Goal: Information Seeking & Learning: Learn about a topic

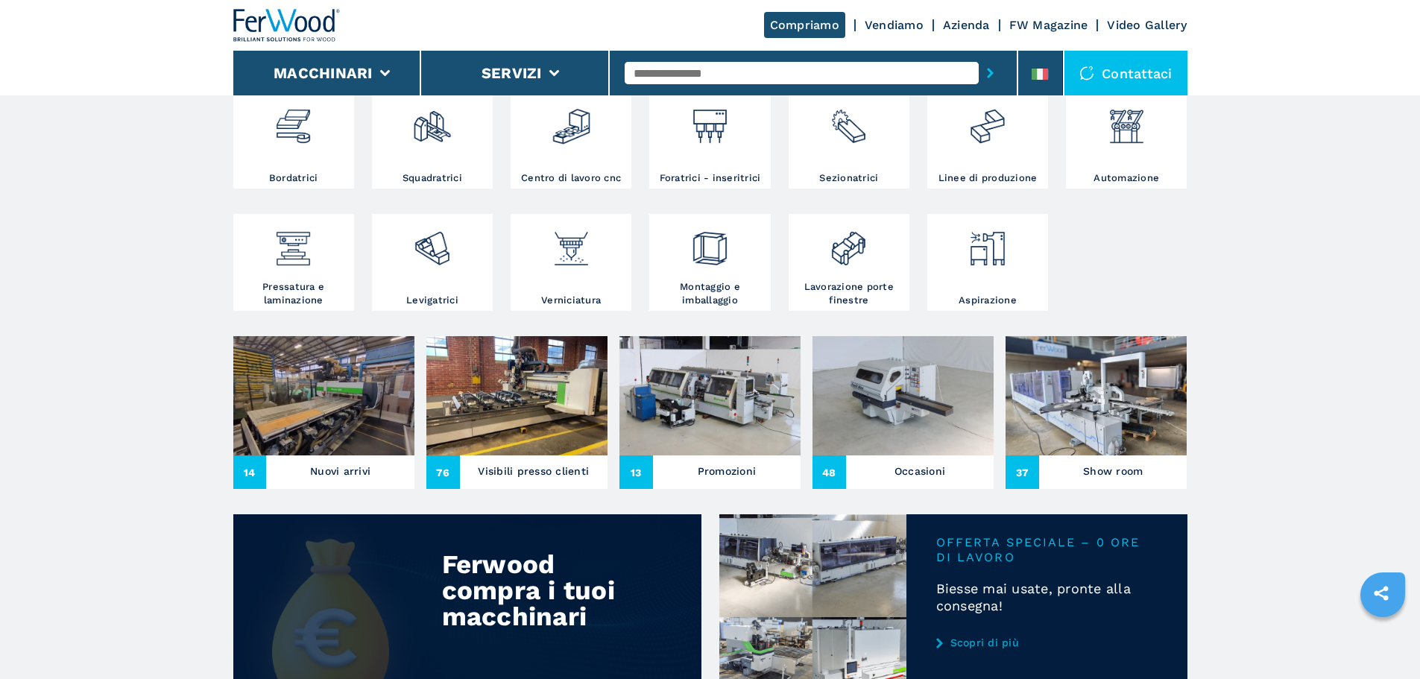
scroll to position [522, 0]
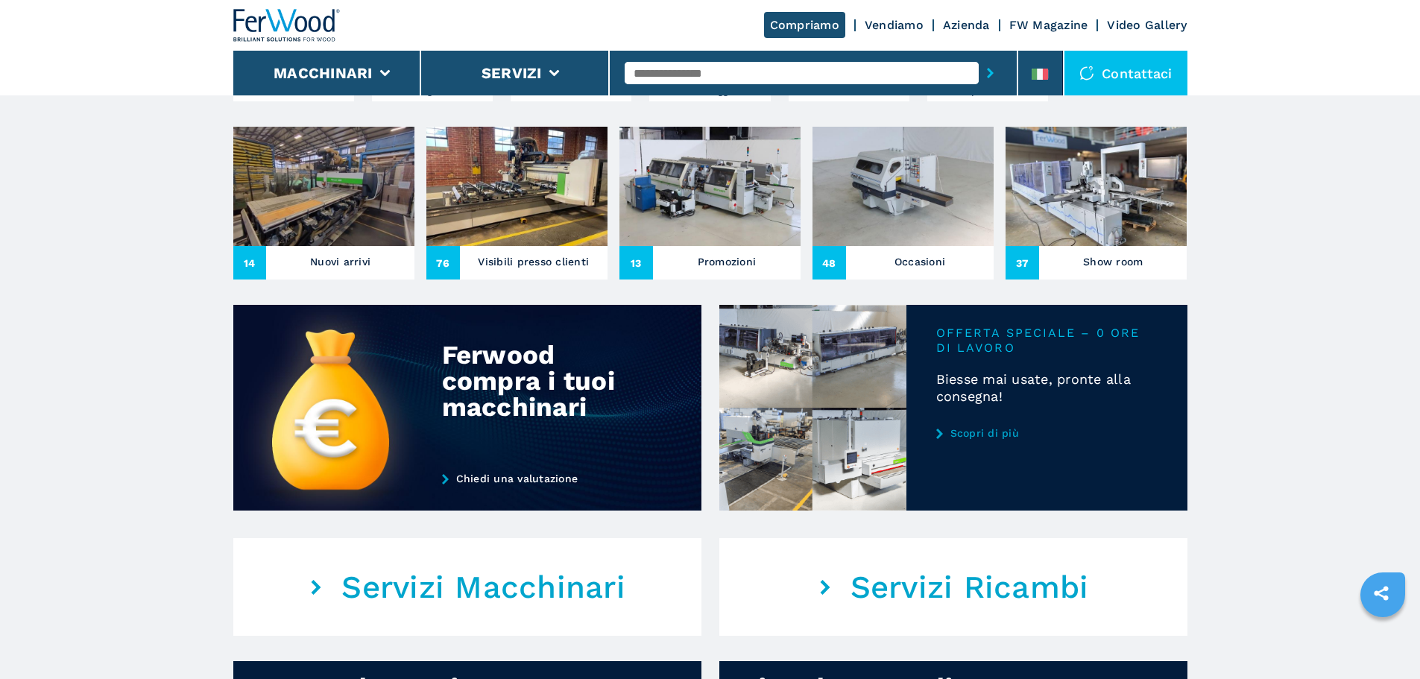
click at [1025, 439] on link "Scopri di più" at bounding box center [1046, 433] width 221 height 12
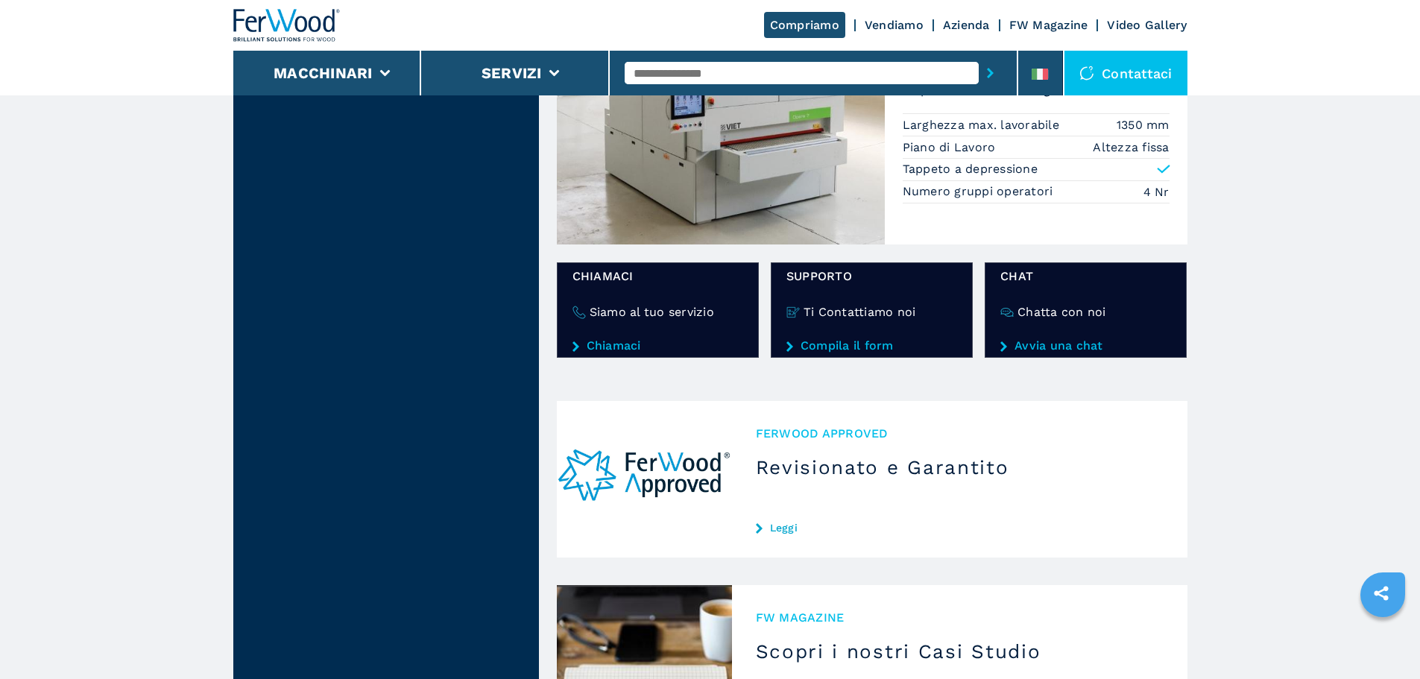
scroll to position [671, 0]
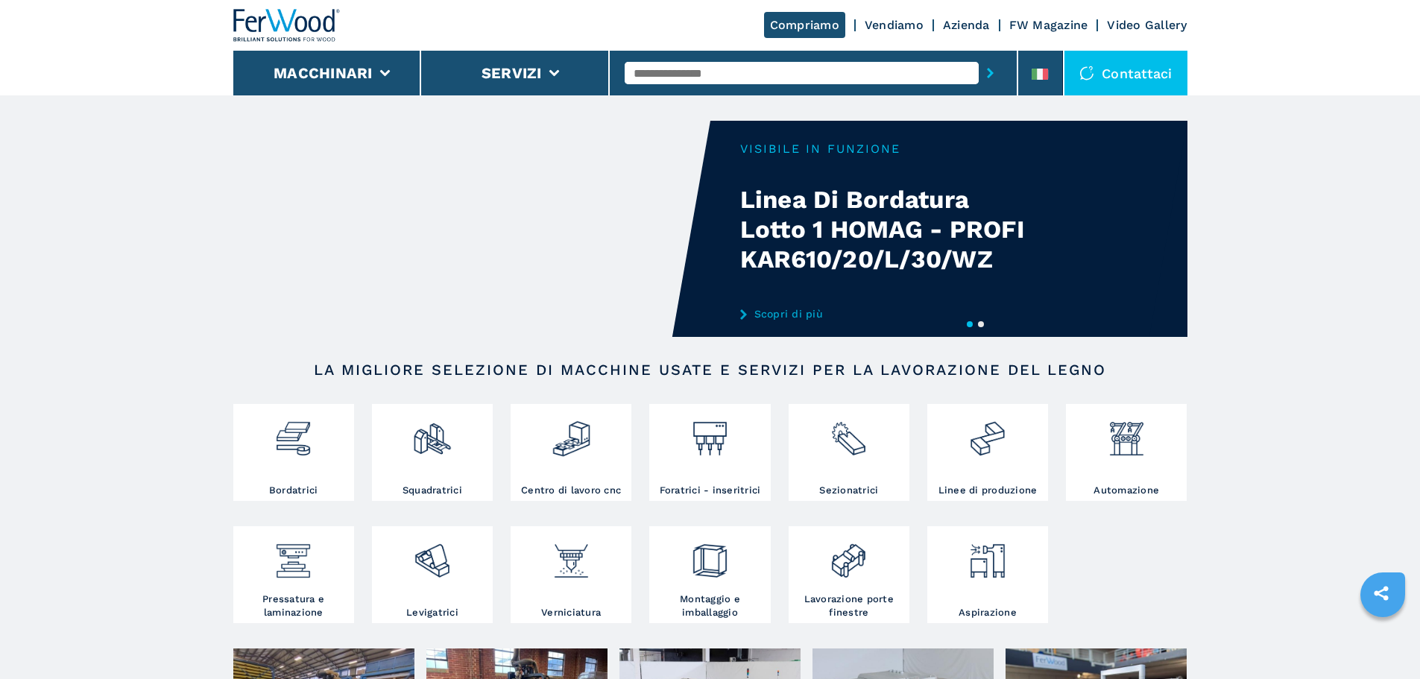
click at [789, 69] on input "text" at bounding box center [802, 73] width 354 height 22
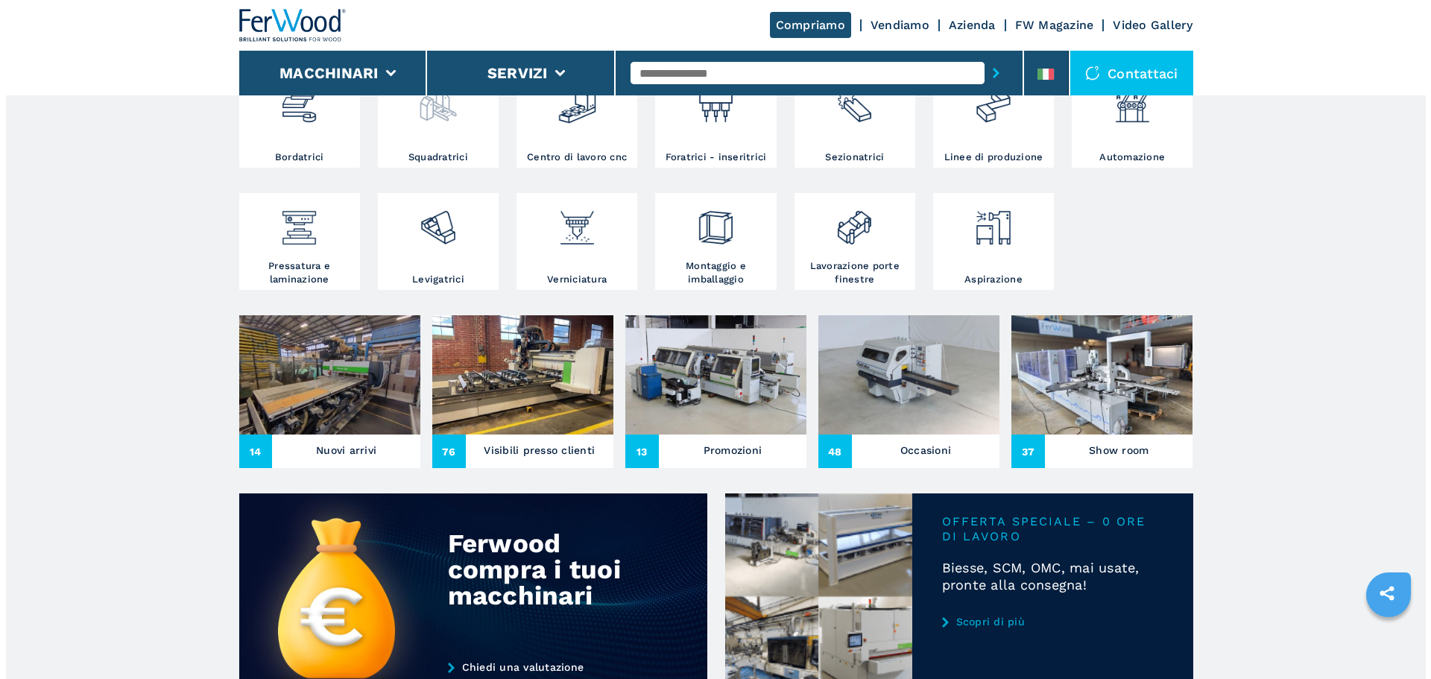
scroll to position [298, 0]
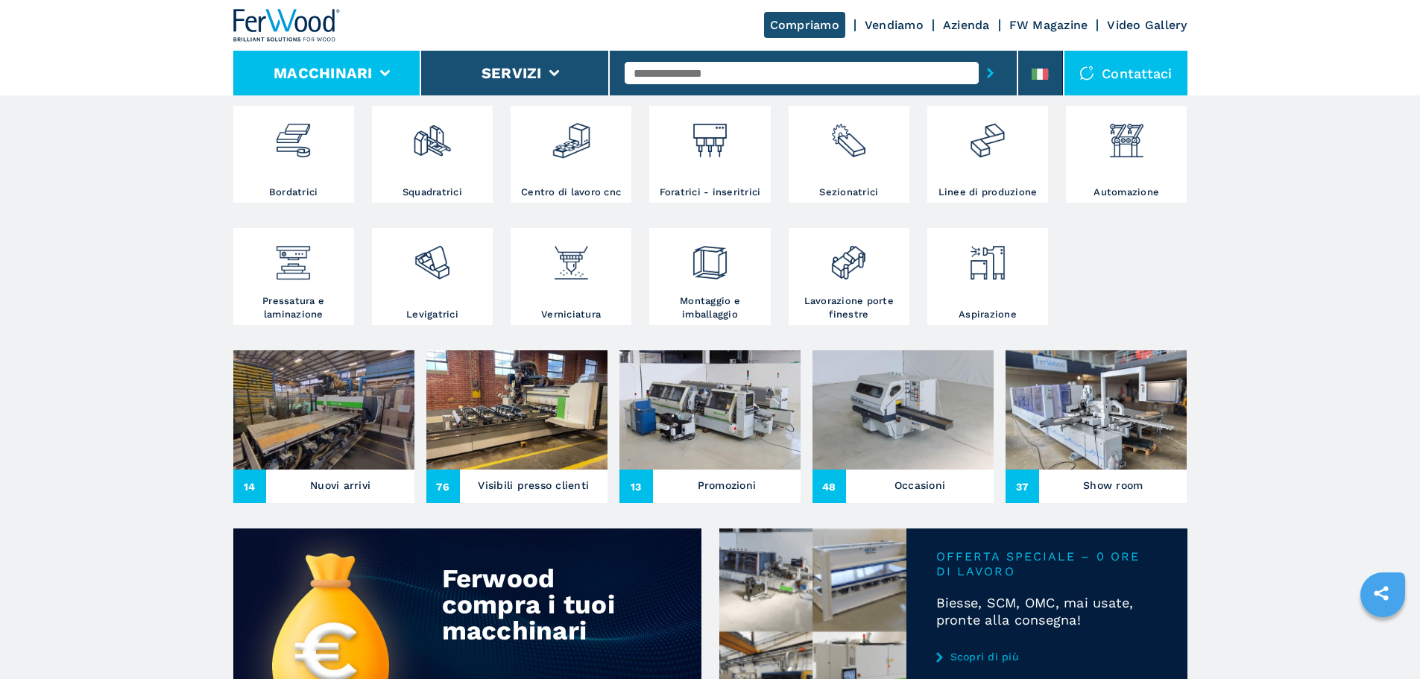
click at [340, 69] on button "Macchinari" at bounding box center [323, 73] width 99 height 18
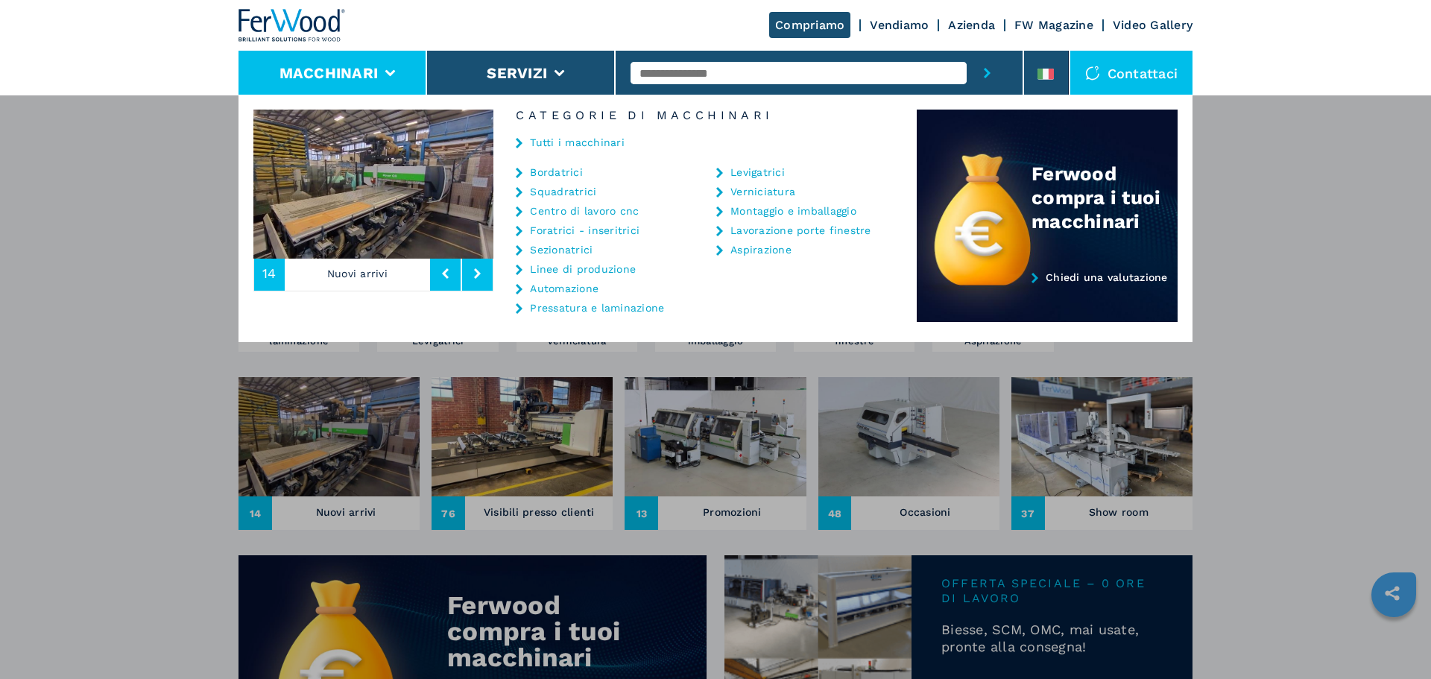
click at [603, 144] on link "Tutti i macchinari" at bounding box center [577, 142] width 95 height 10
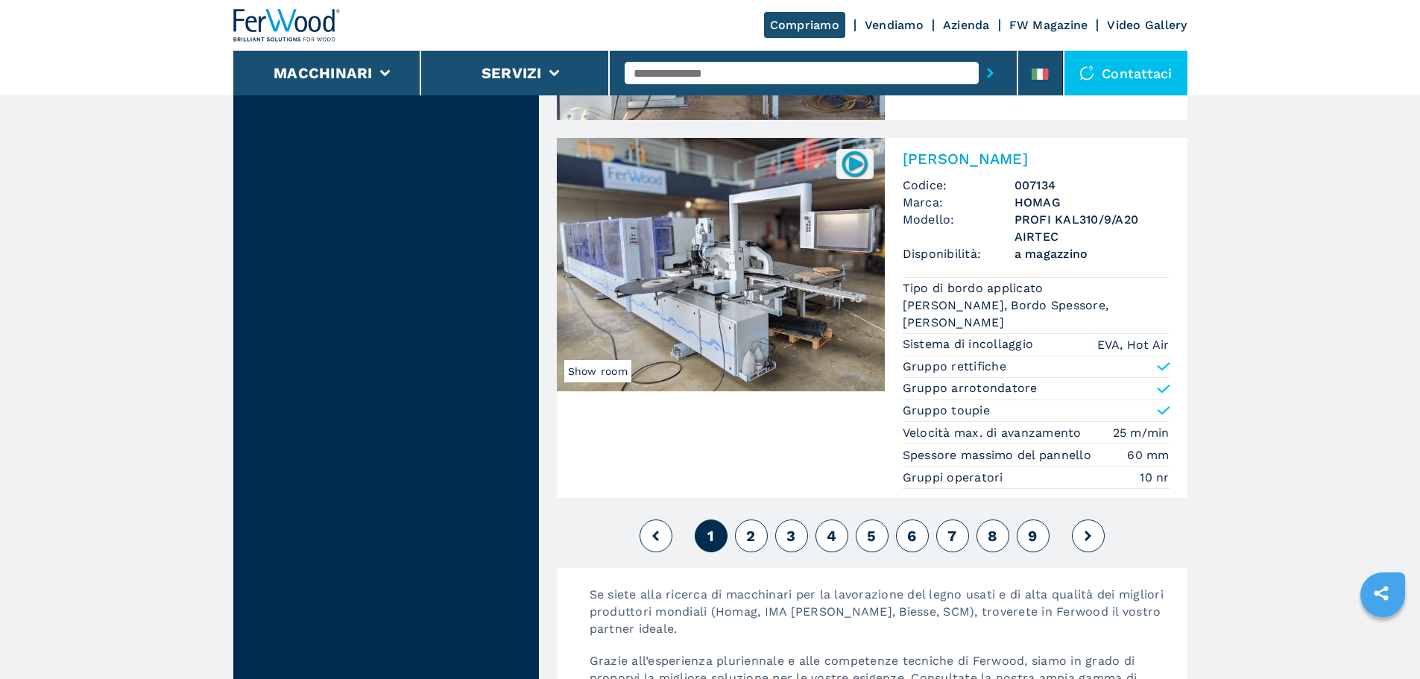
scroll to position [3727, 0]
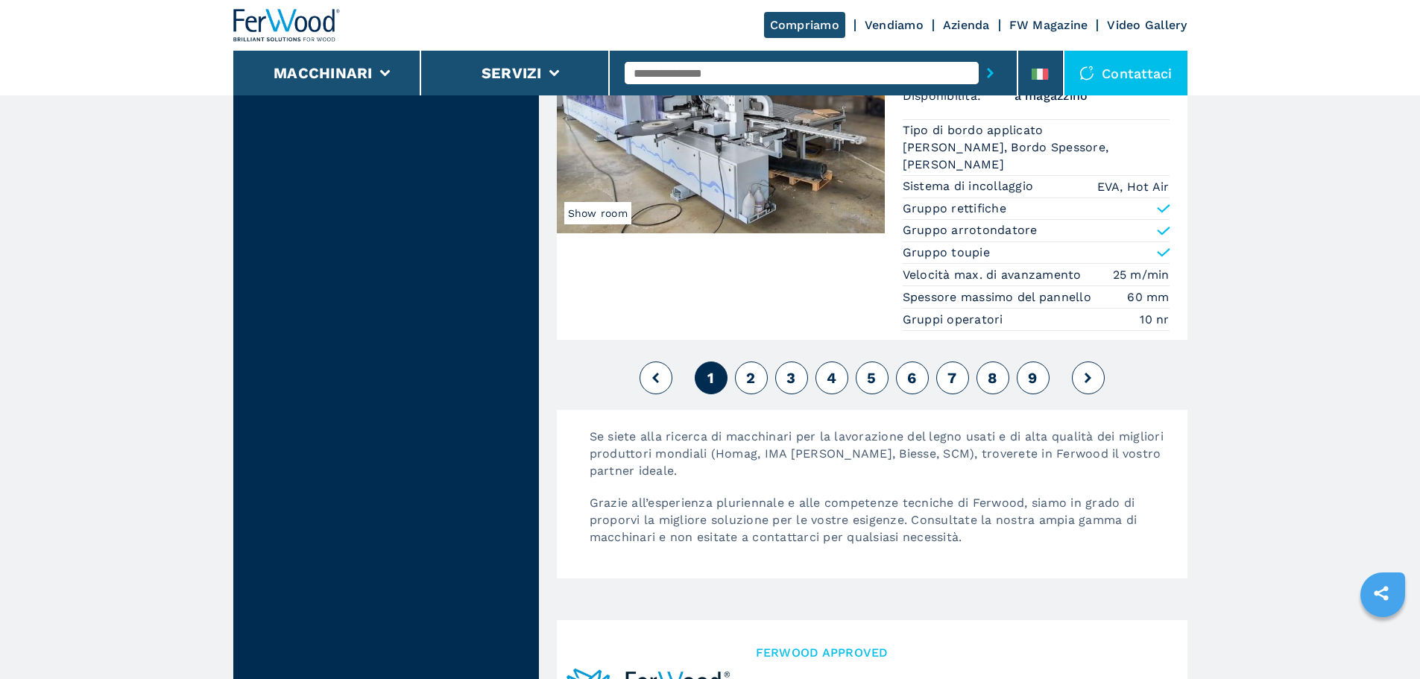
click at [772, 397] on div "1 2 3 4 5 6 7 8 9" at bounding box center [872, 378] width 631 height 40
click at [766, 394] on button "2" at bounding box center [751, 378] width 33 height 33
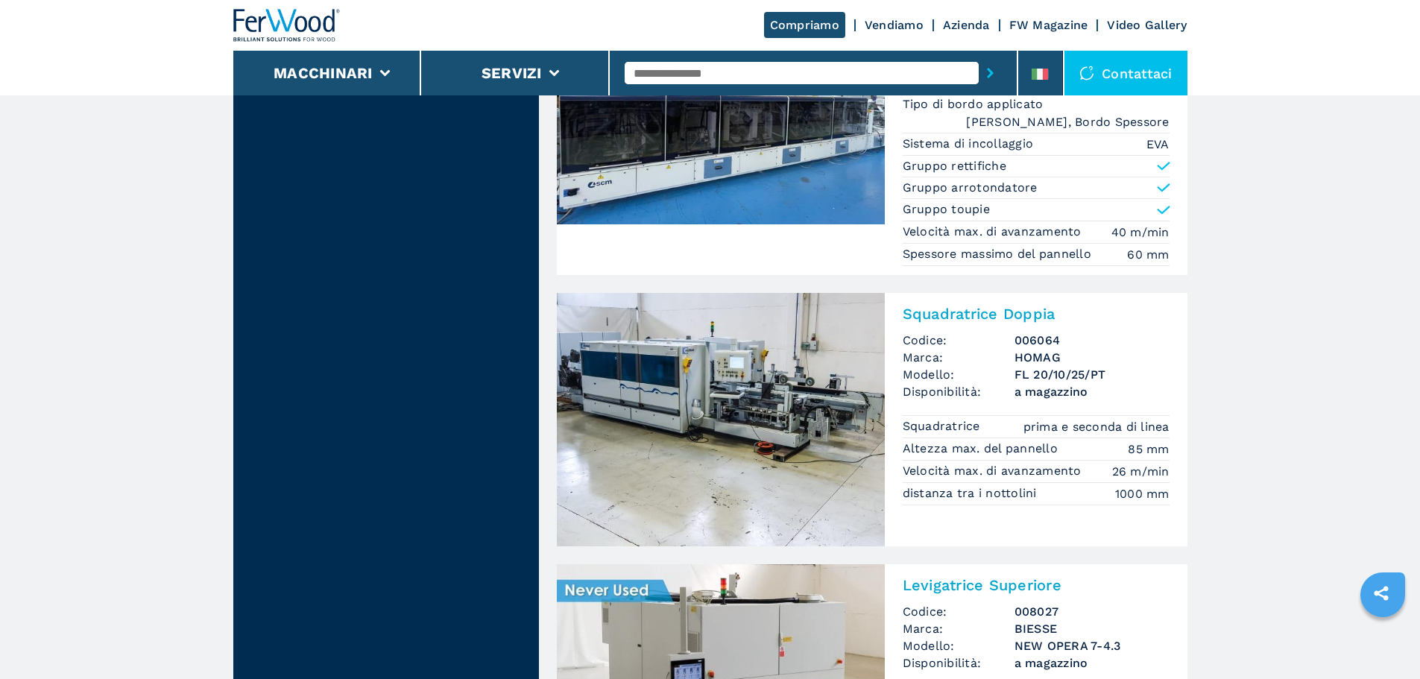
scroll to position [3035, 0]
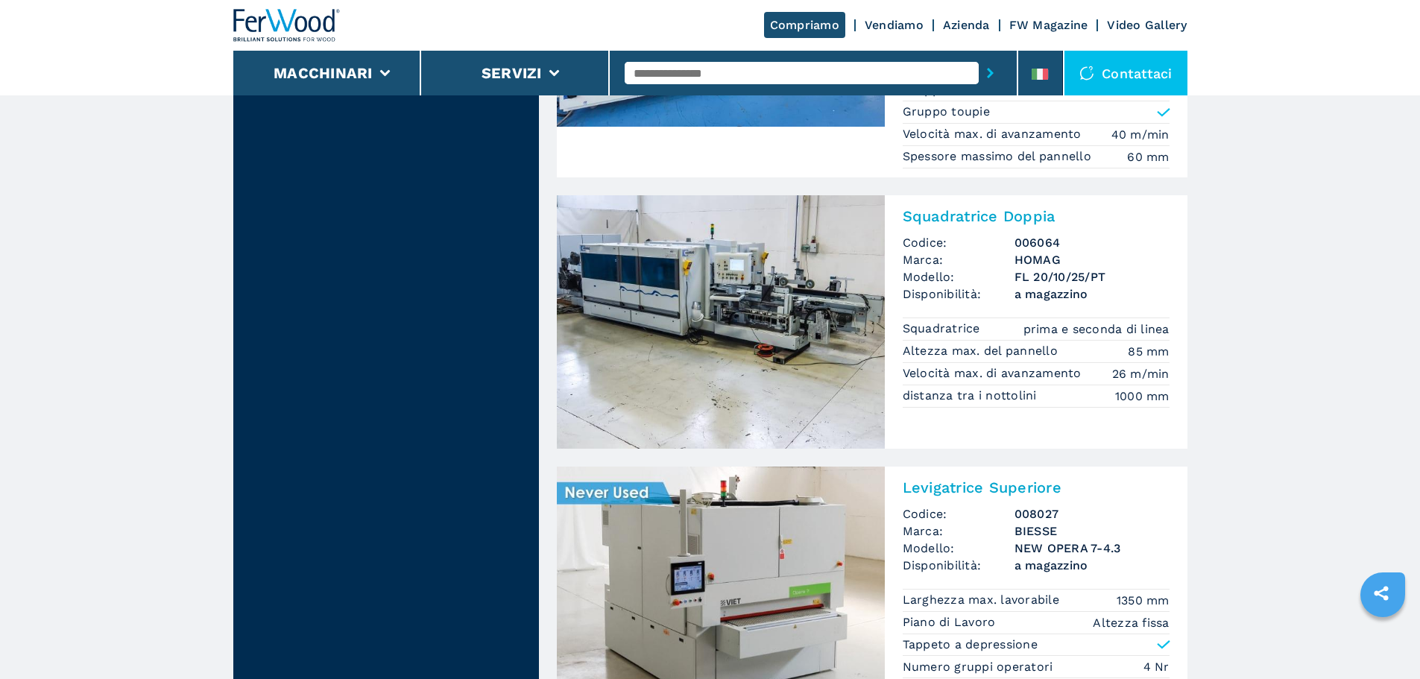
click at [287, 11] on img at bounding box center [286, 25] width 107 height 33
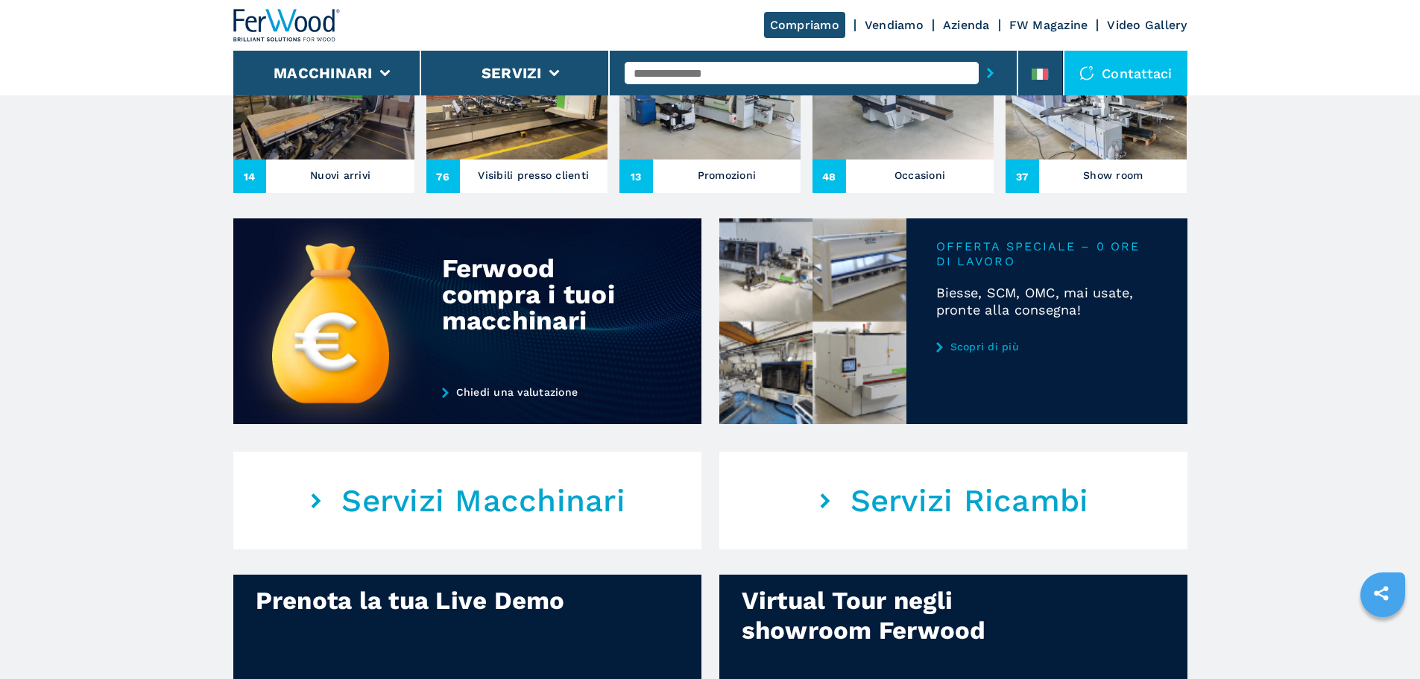
scroll to position [596, 0]
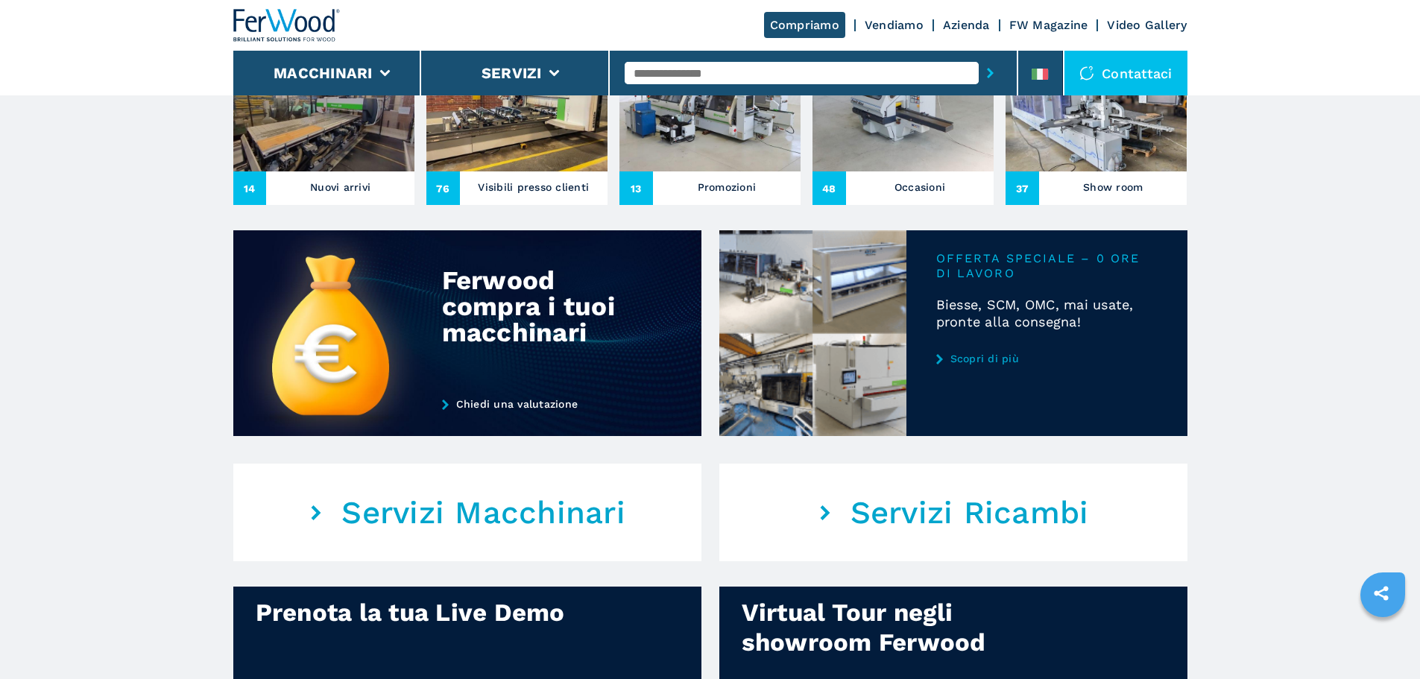
scroll to position [671, 0]
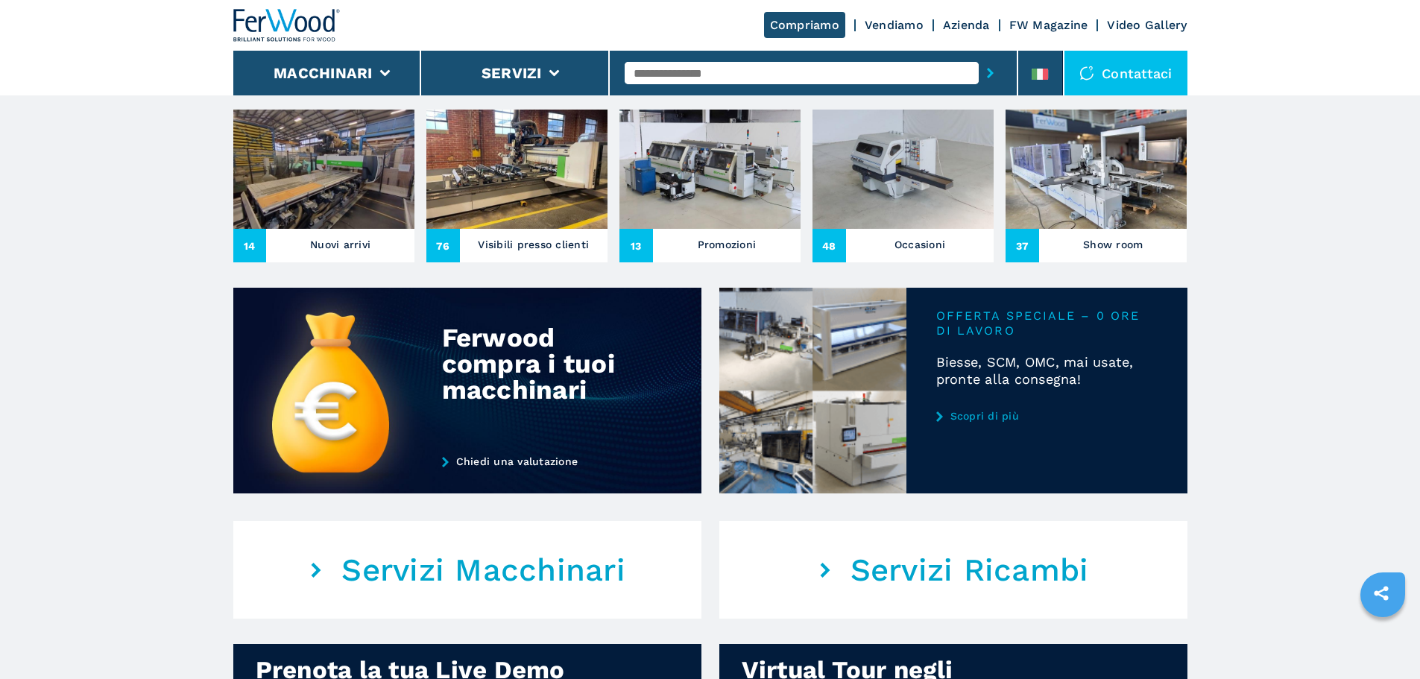
scroll to position [522, 0]
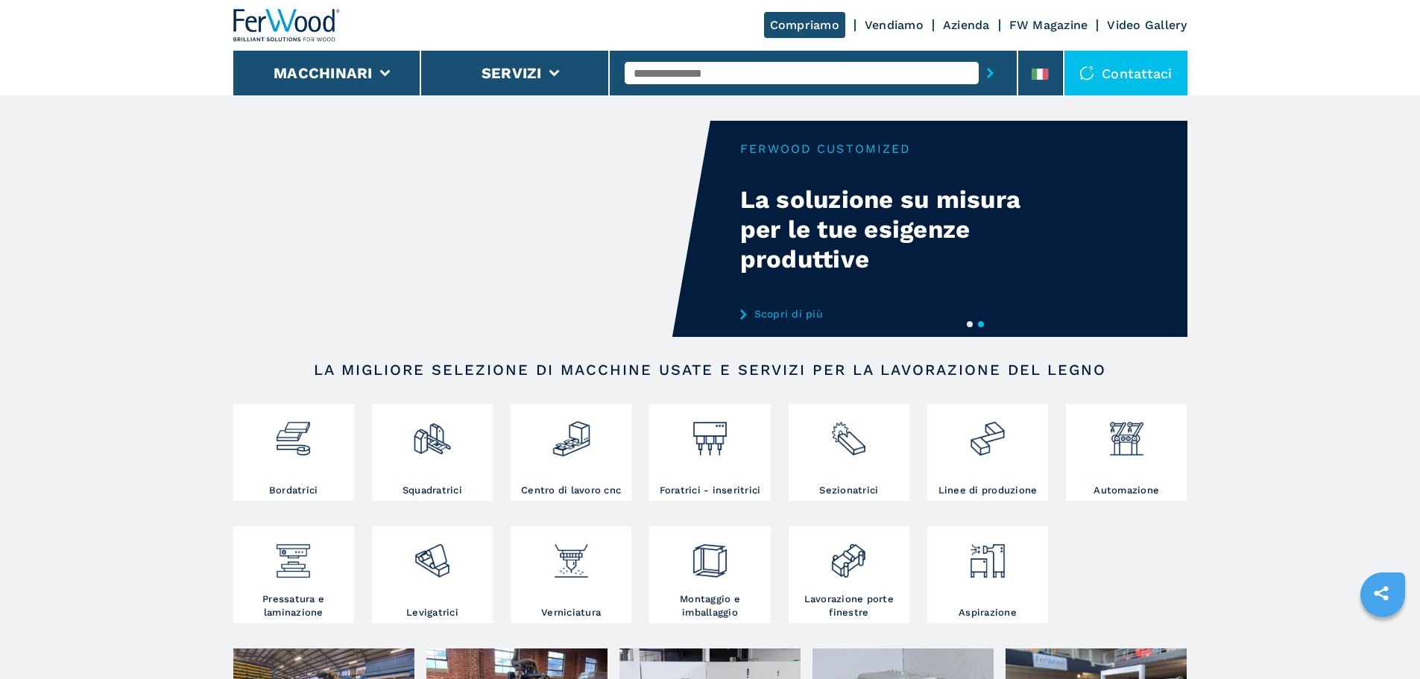
click at [744, 77] on input "text" at bounding box center [802, 73] width 354 height 22
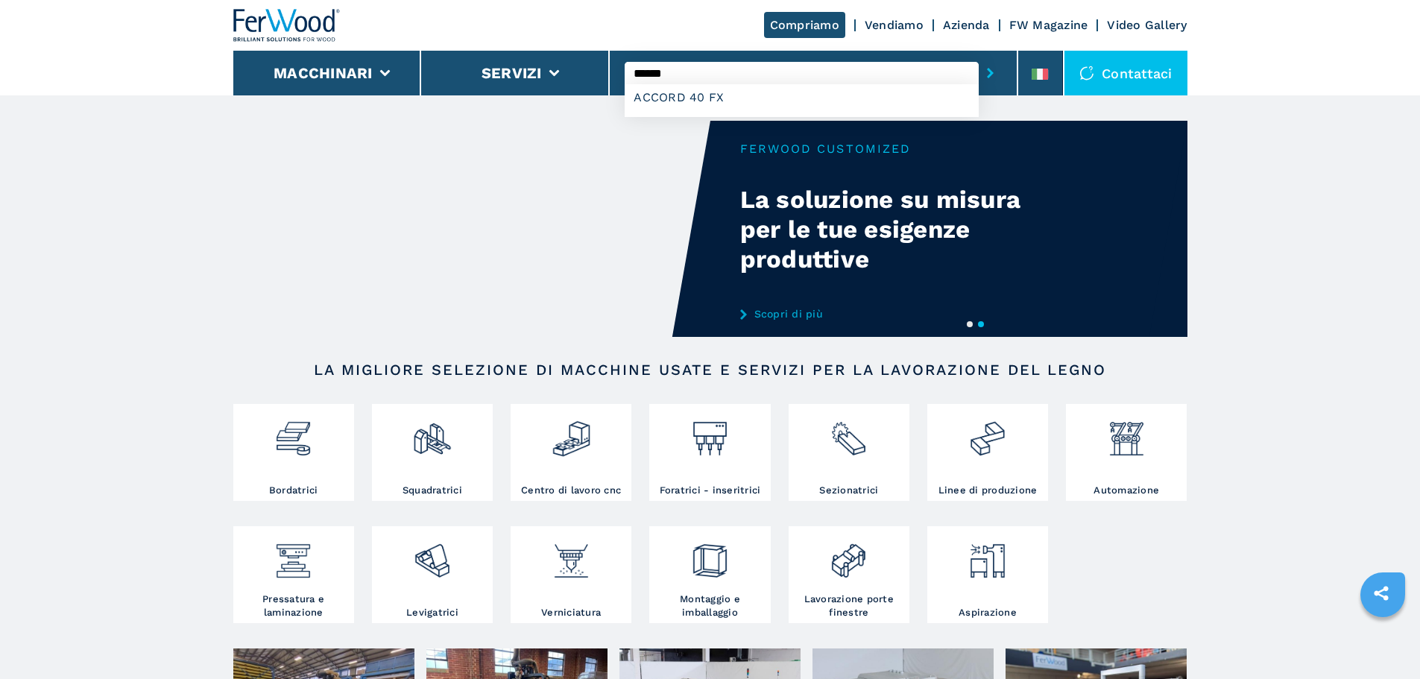
type input "******"
click at [979, 56] on button "submit-button" at bounding box center [990, 73] width 23 height 34
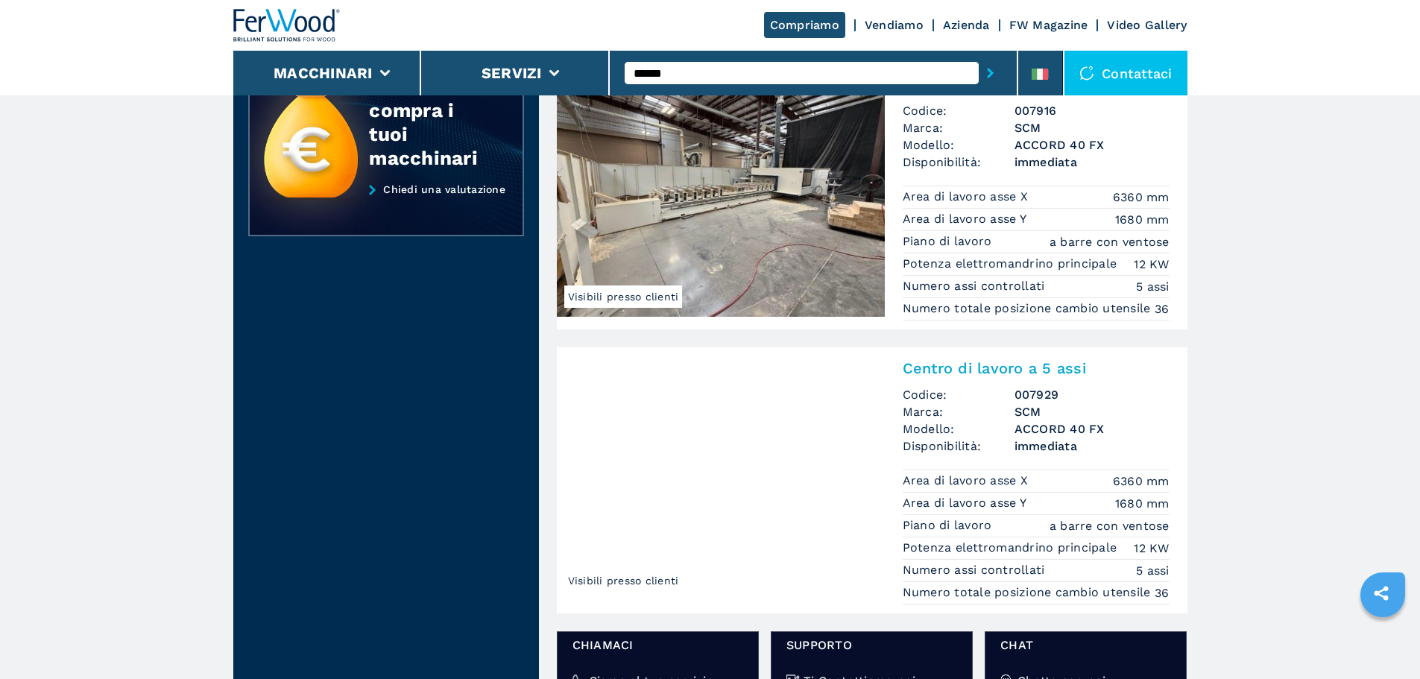
scroll to position [447, 0]
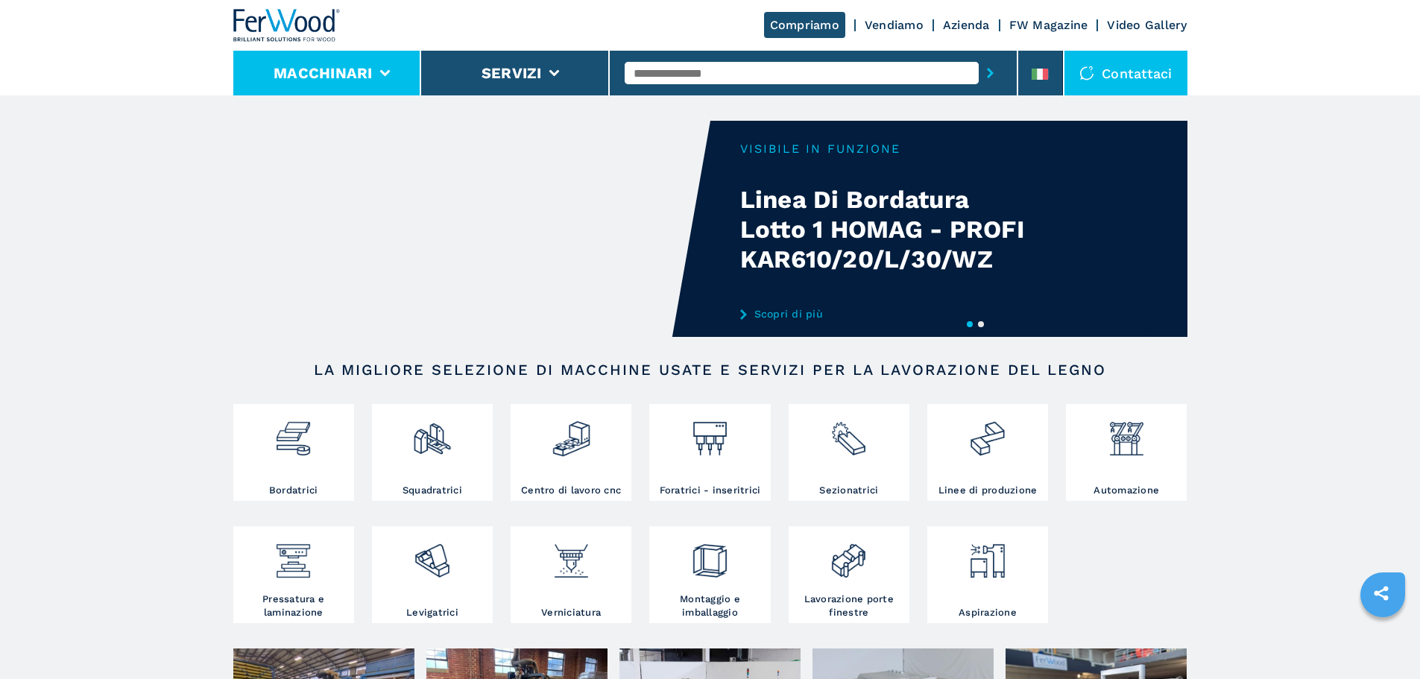
click at [370, 88] on li "Macchinari" at bounding box center [327, 73] width 189 height 45
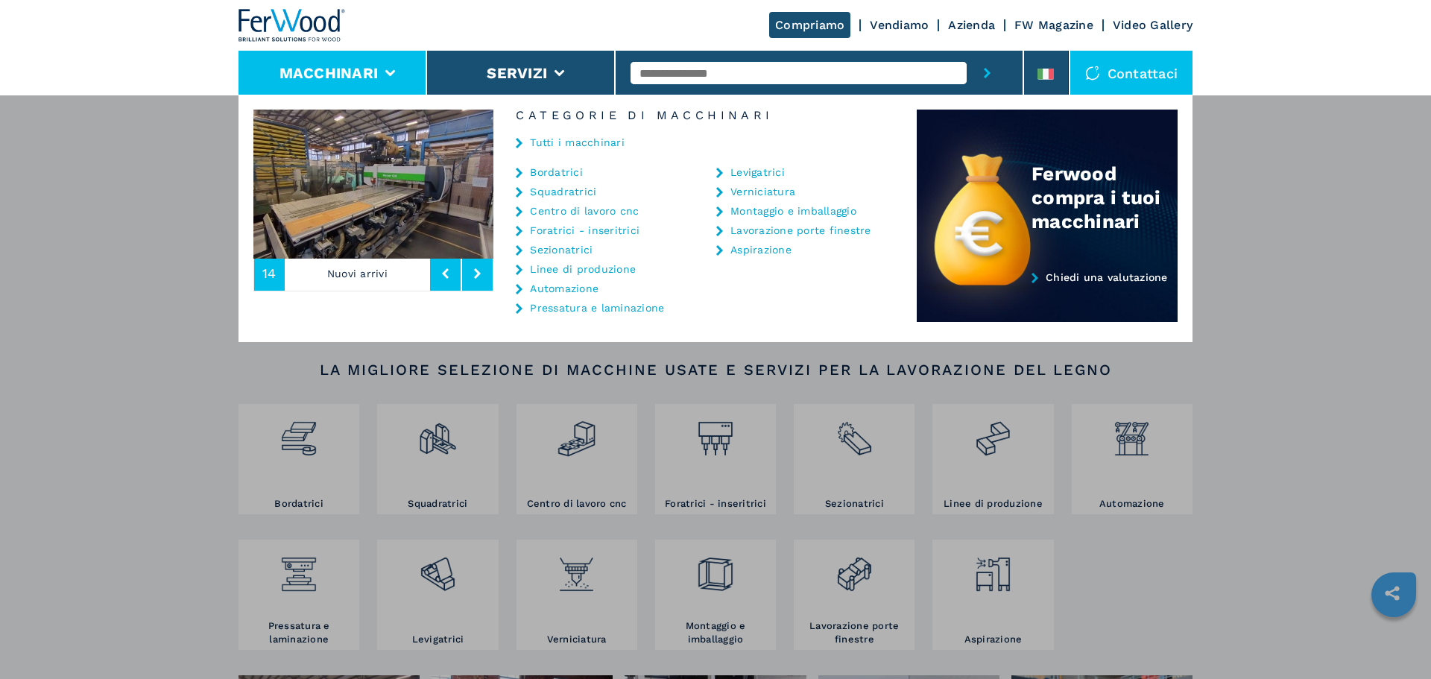
click at [575, 175] on link "Bordatrici" at bounding box center [556, 172] width 53 height 10
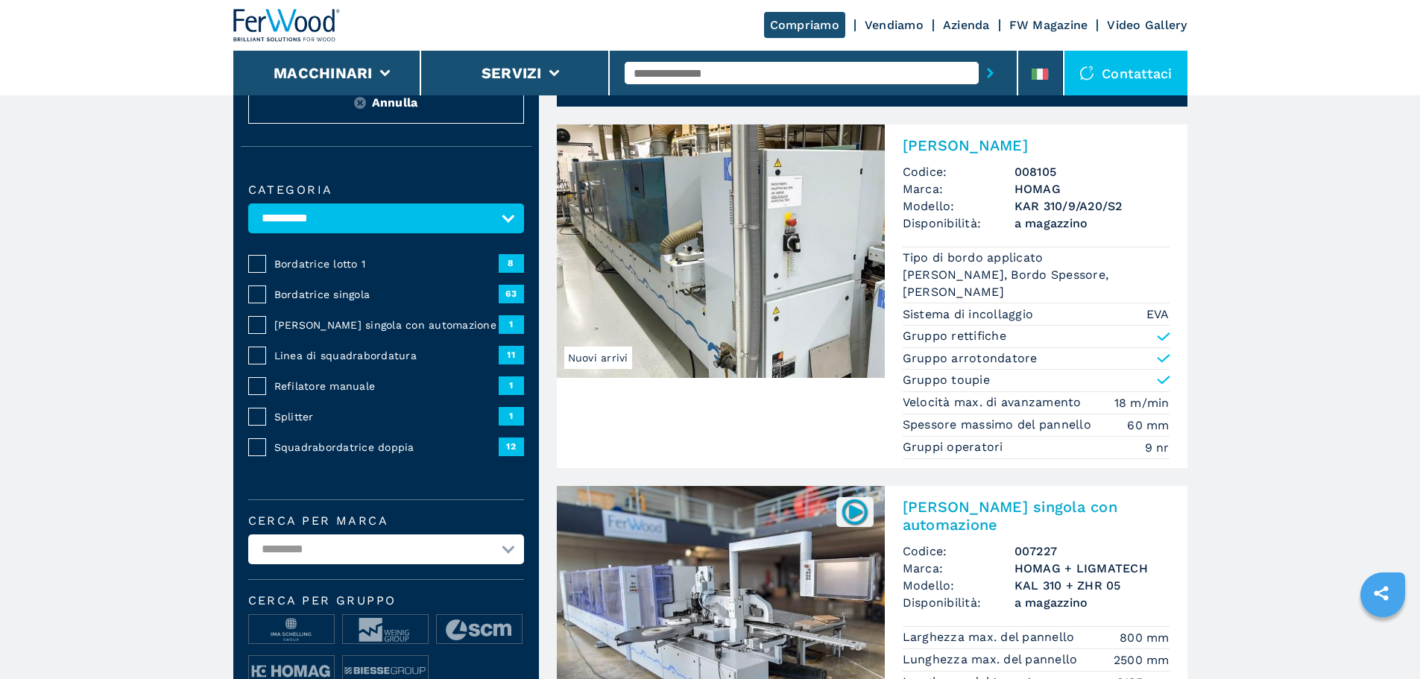
scroll to position [75, 0]
click at [281, 6] on div at bounding box center [286, 25] width 107 height 51
click at [282, 25] on img at bounding box center [286, 25] width 107 height 33
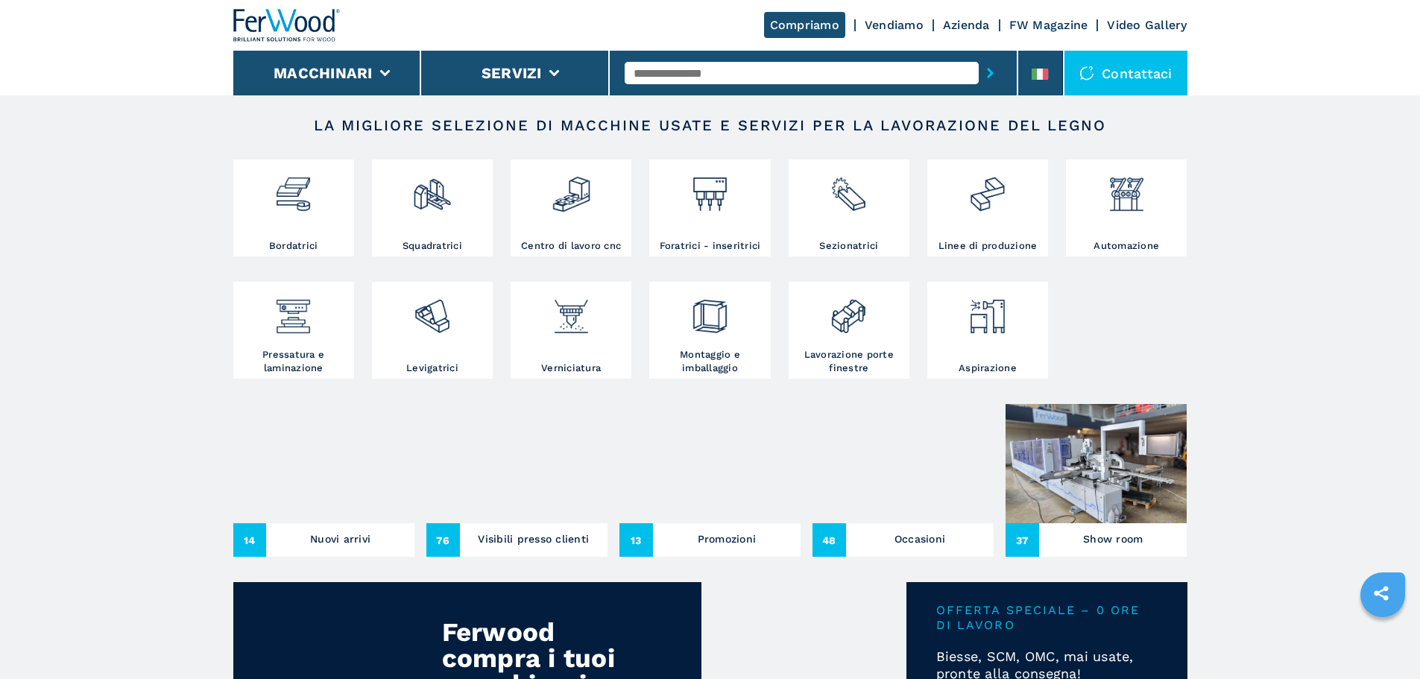
scroll to position [447, 0]
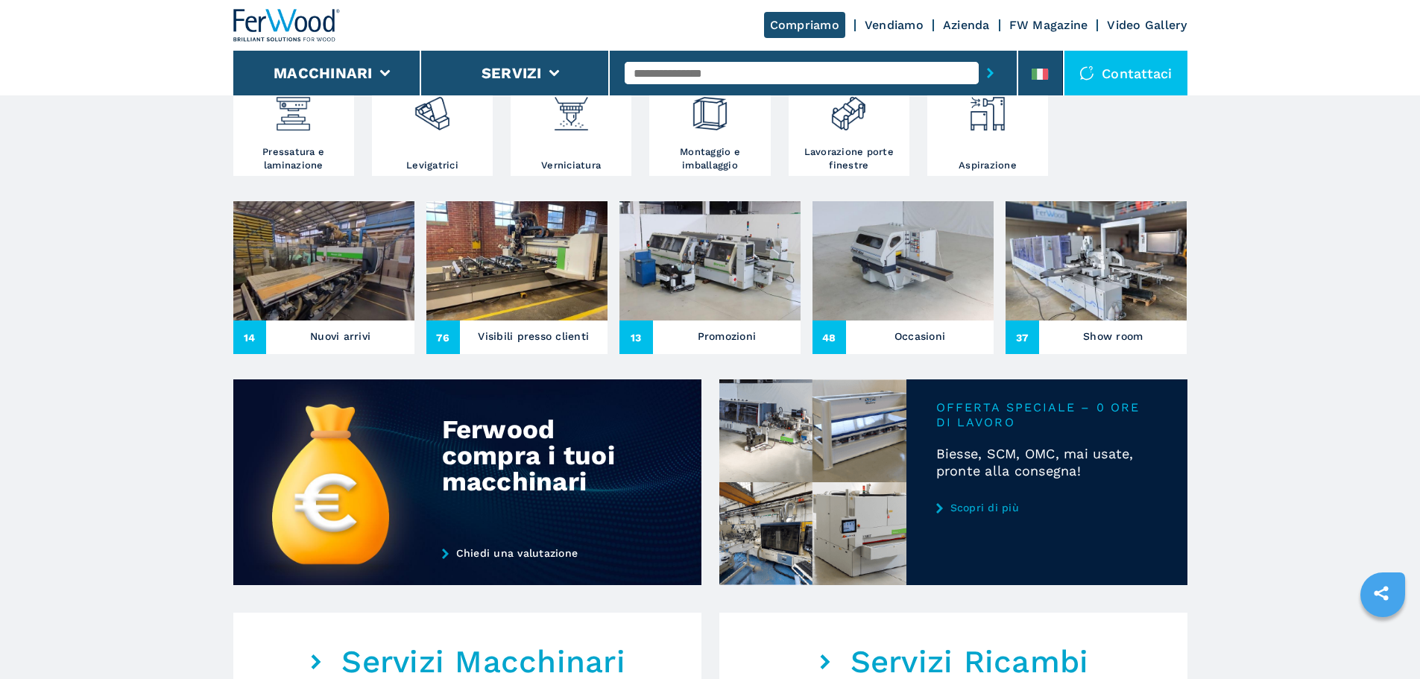
click at [721, 78] on input "text" at bounding box center [802, 73] width 354 height 22
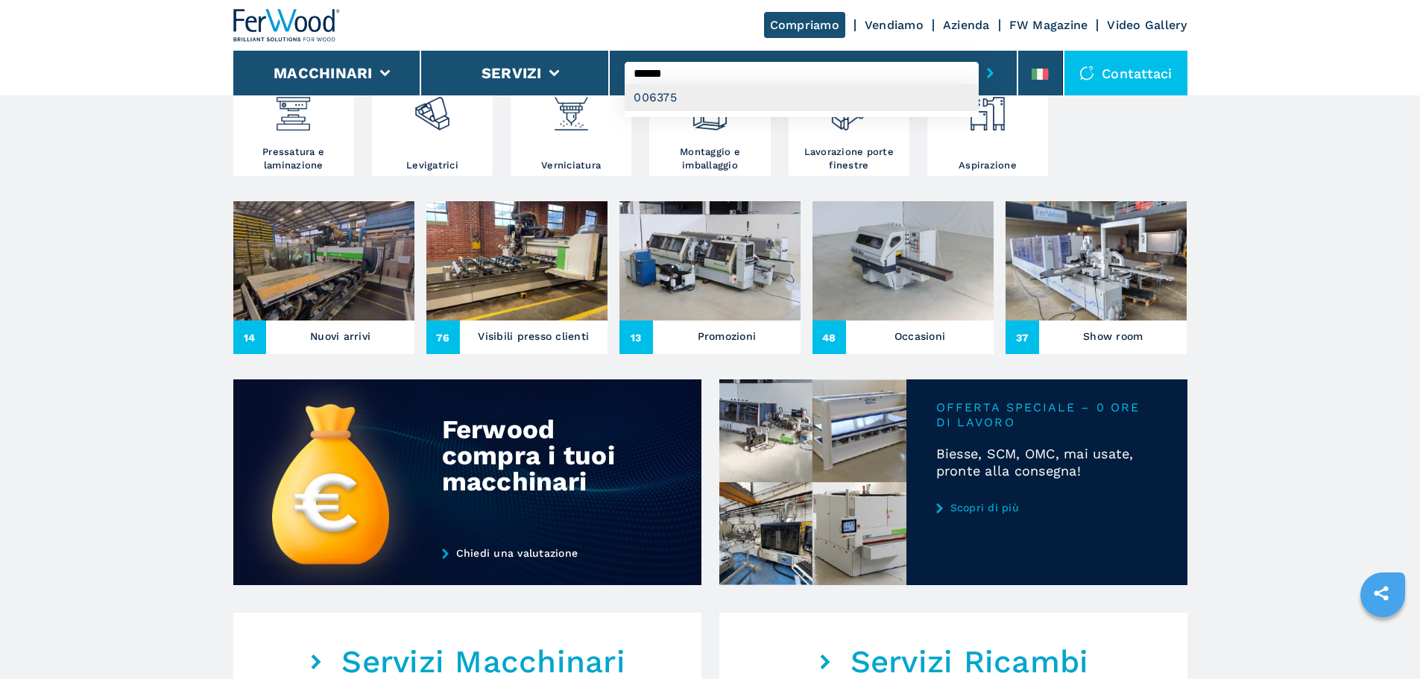
type input "******"
click at [715, 94] on div "006375" at bounding box center [802, 97] width 354 height 27
